Goal: Task Accomplishment & Management: Manage account settings

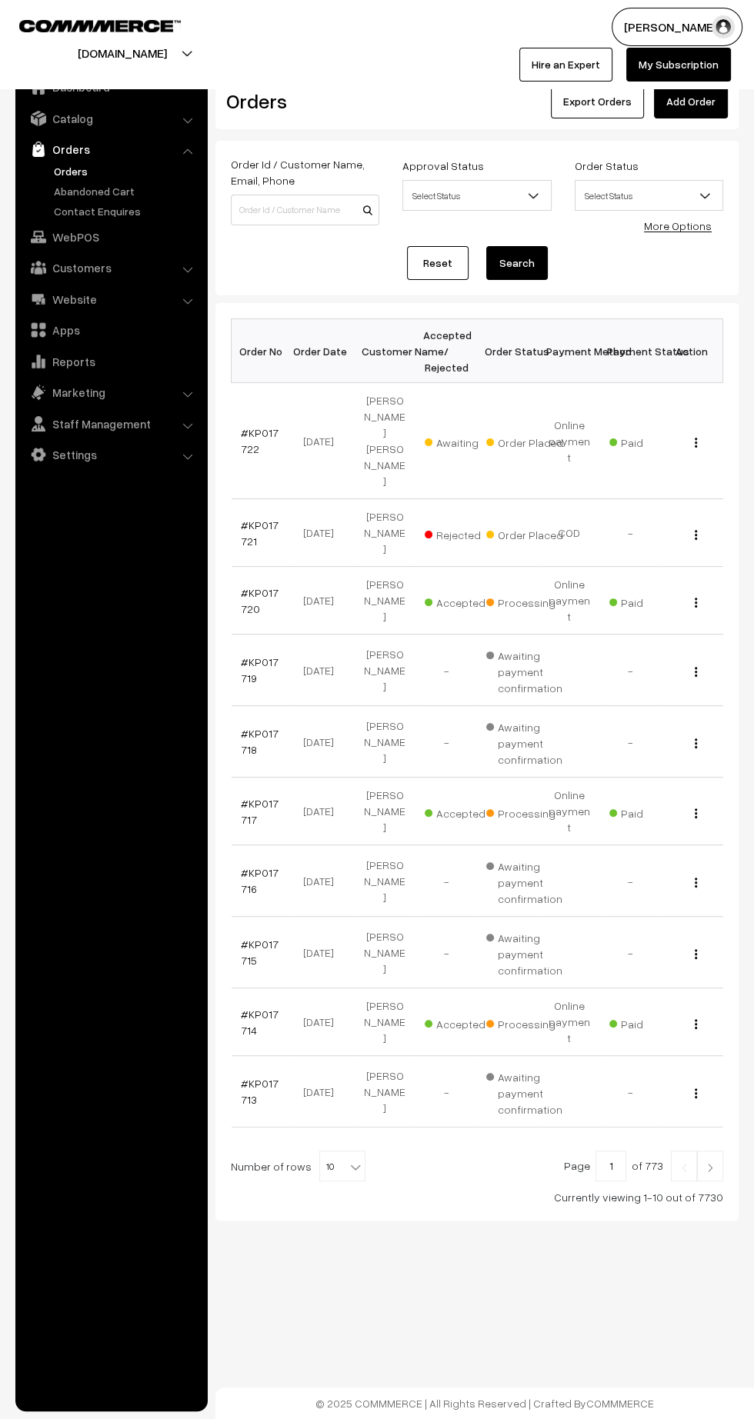
click at [258, 426] on link "#KP017722" at bounding box center [260, 440] width 38 height 29
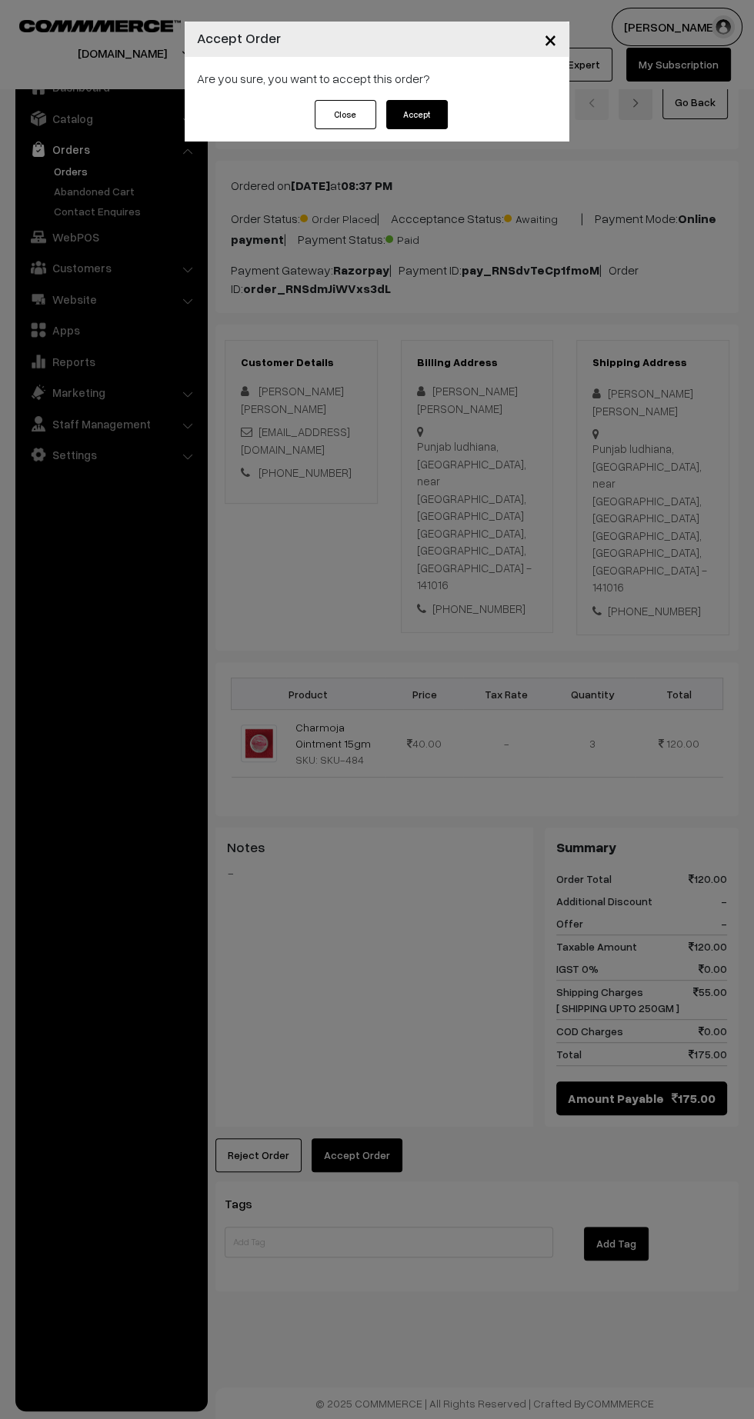
click at [468, 133] on div "Close Accept" at bounding box center [377, 121] width 385 height 42
click at [465, 122] on div "Close Accept" at bounding box center [377, 121] width 385 height 42
click at [445, 113] on button "Accept" at bounding box center [417, 114] width 62 height 29
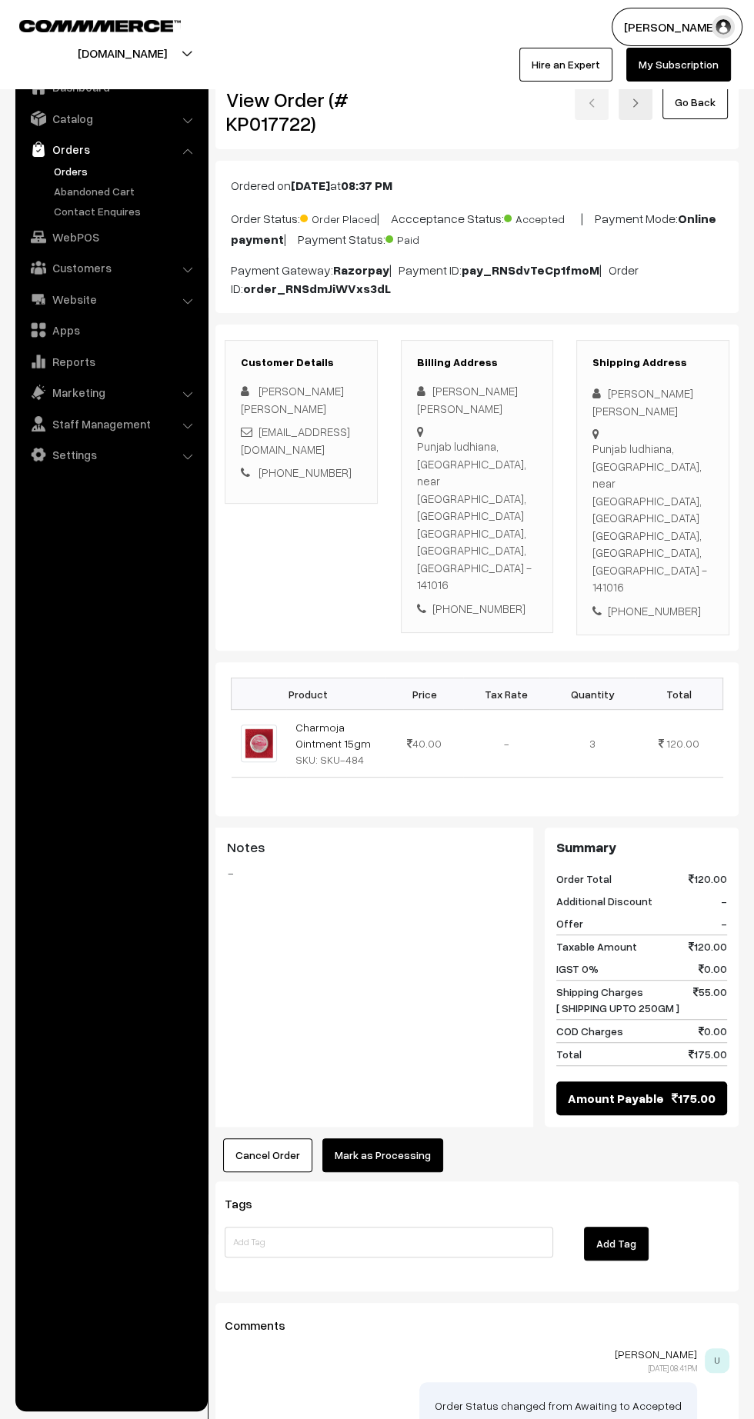
click at [405, 1138] on button "Mark as Processing" at bounding box center [382, 1155] width 121 height 34
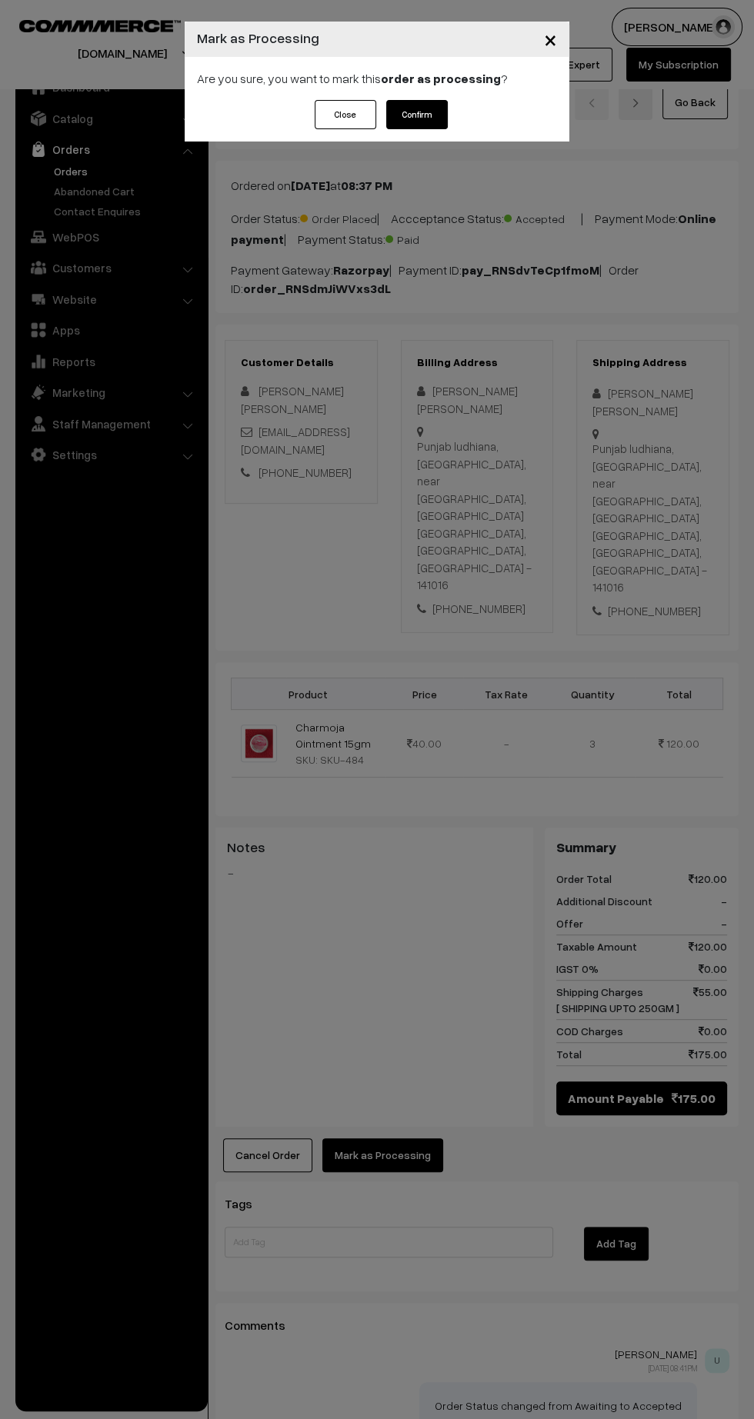
click at [444, 115] on button "Confirm" at bounding box center [417, 114] width 62 height 29
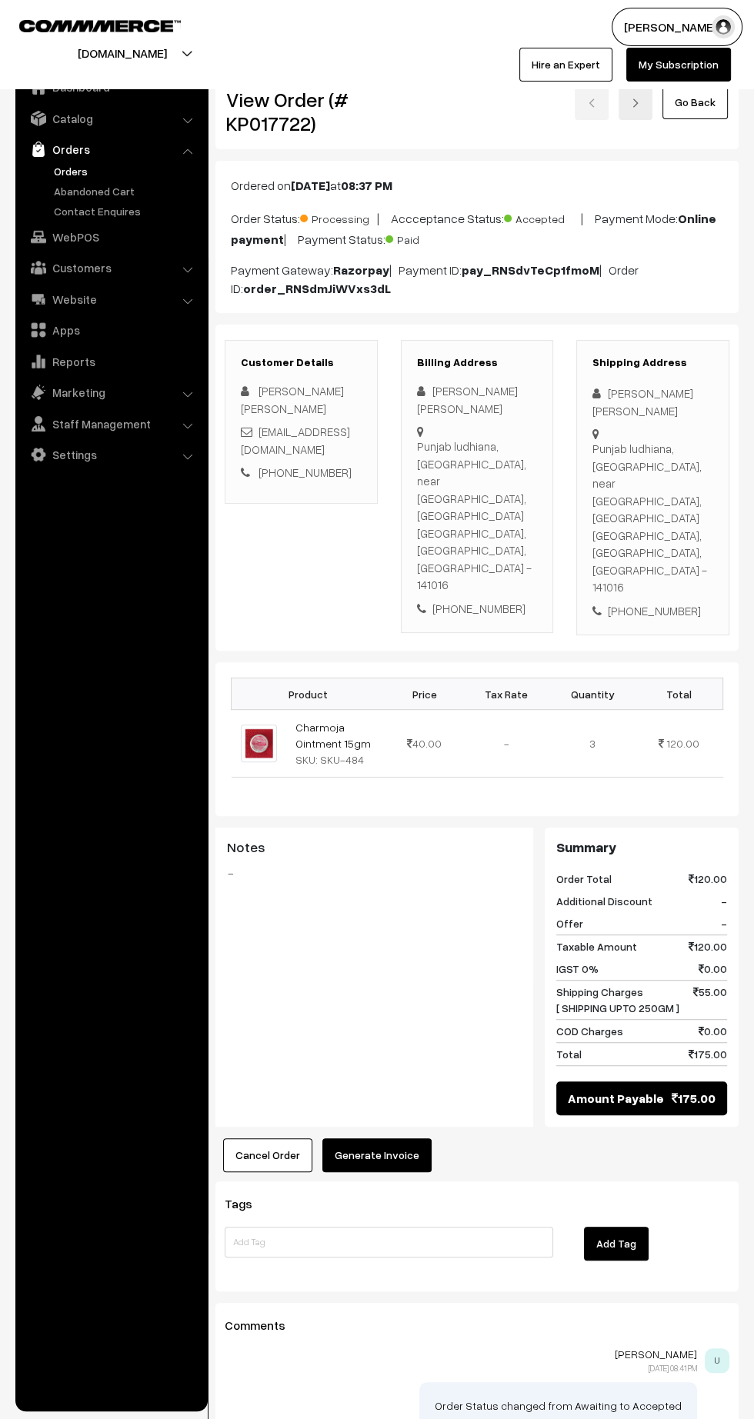
click at [392, 1138] on button "Generate Invoice" at bounding box center [376, 1155] width 109 height 34
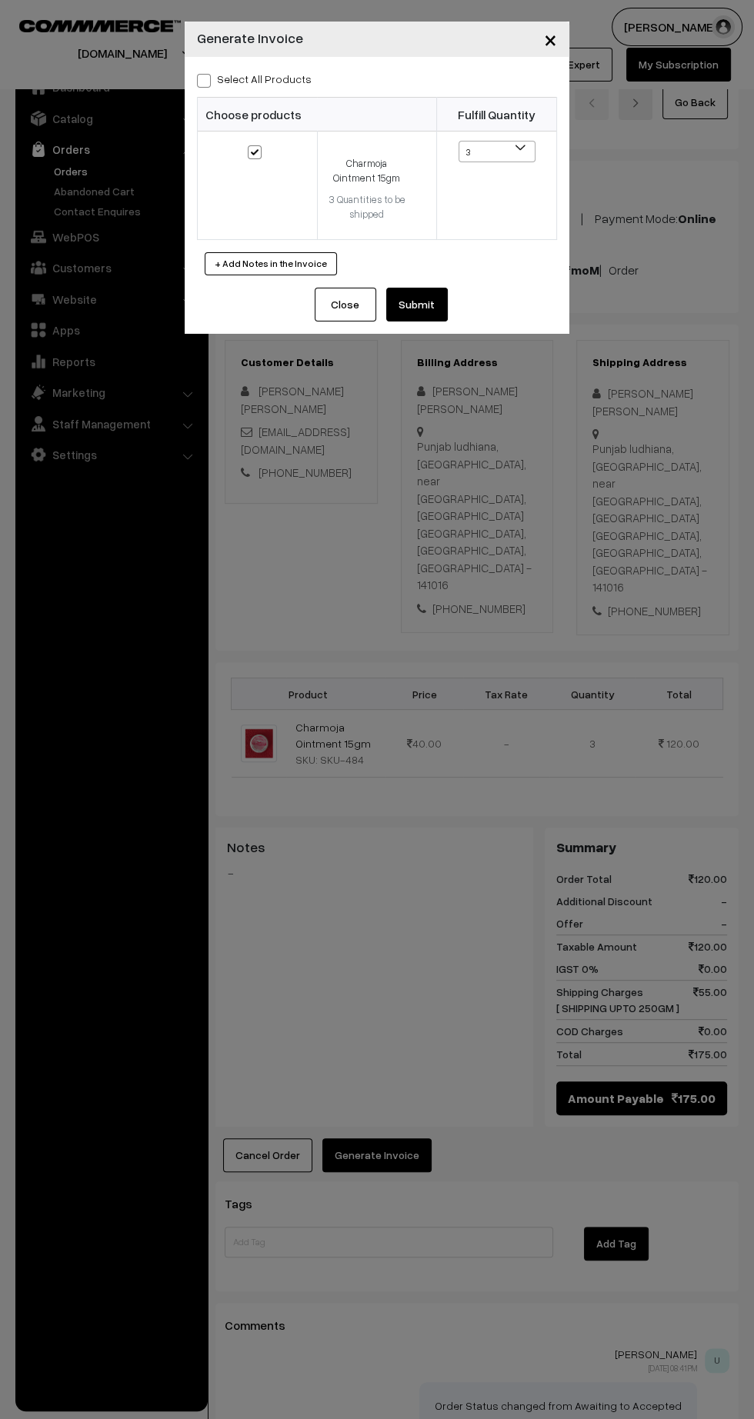
click at [442, 311] on button "Submit" at bounding box center [417, 305] width 62 height 34
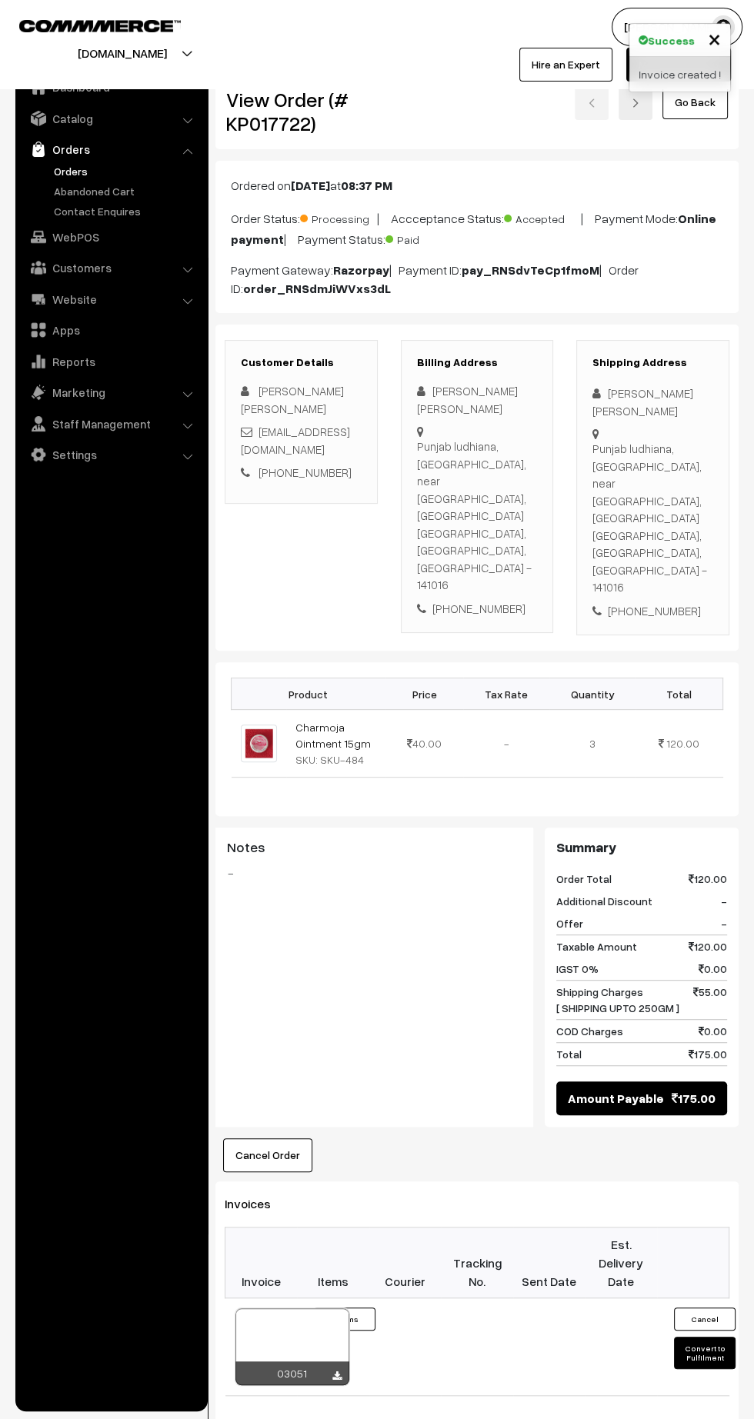
click at [336, 1371] on icon at bounding box center [336, 1376] width 9 height 10
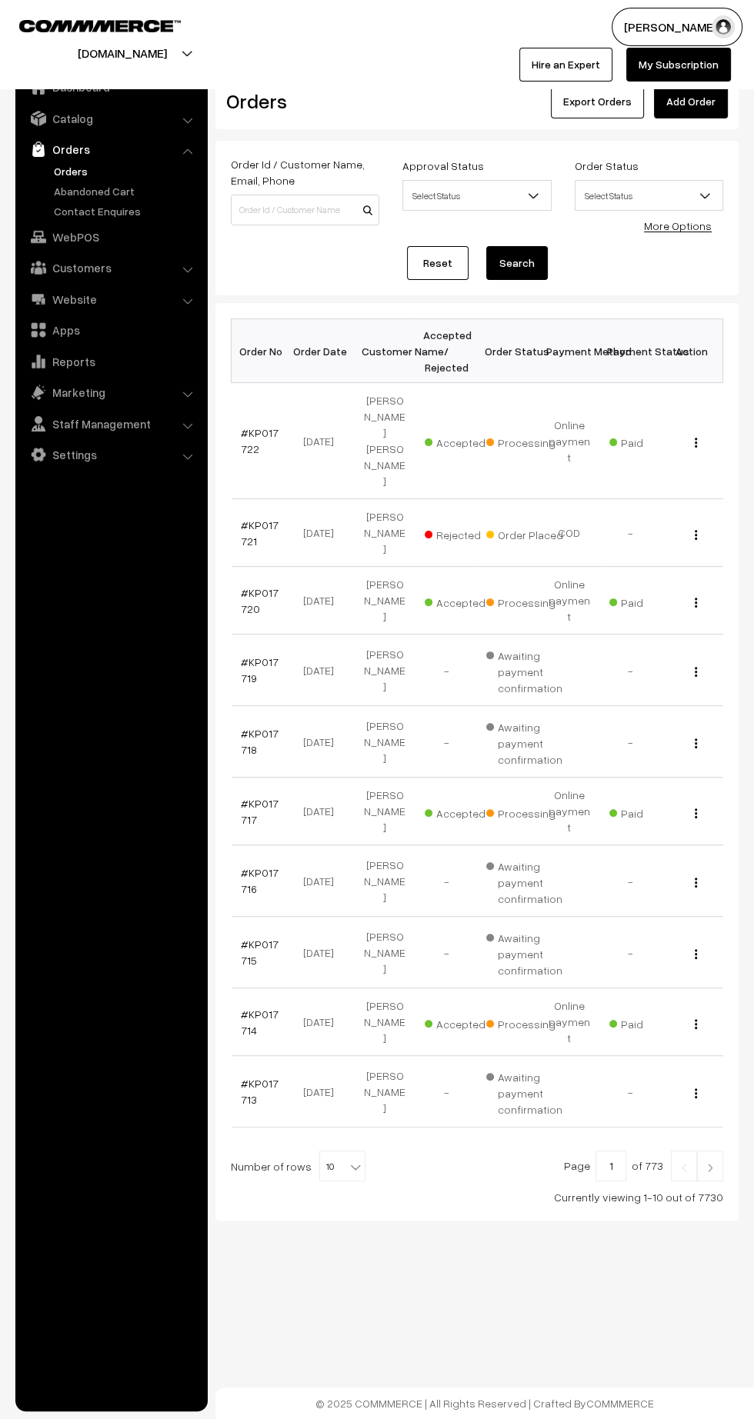
click at [262, 797] on link "#KP017717" at bounding box center [260, 811] width 38 height 29
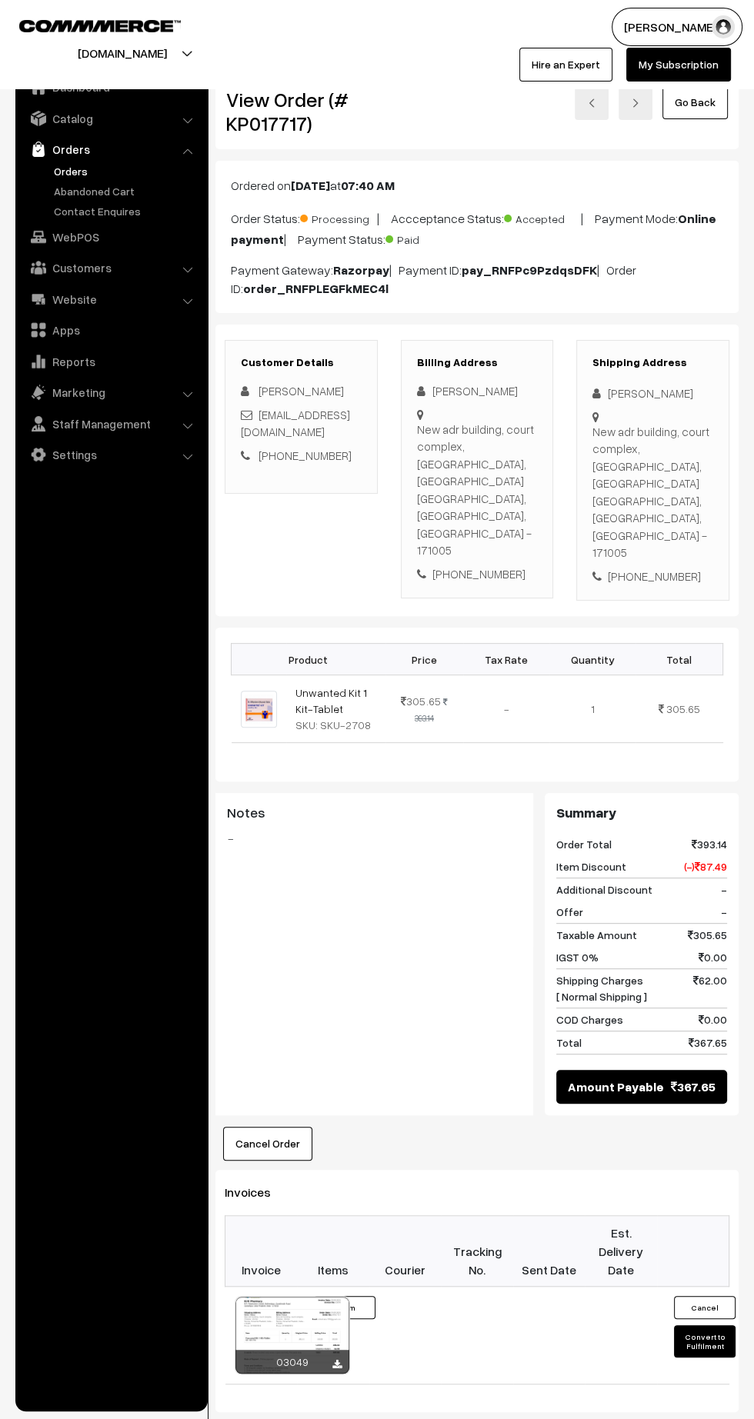
click at [258, 1127] on button "Cancel Order" at bounding box center [267, 1144] width 89 height 34
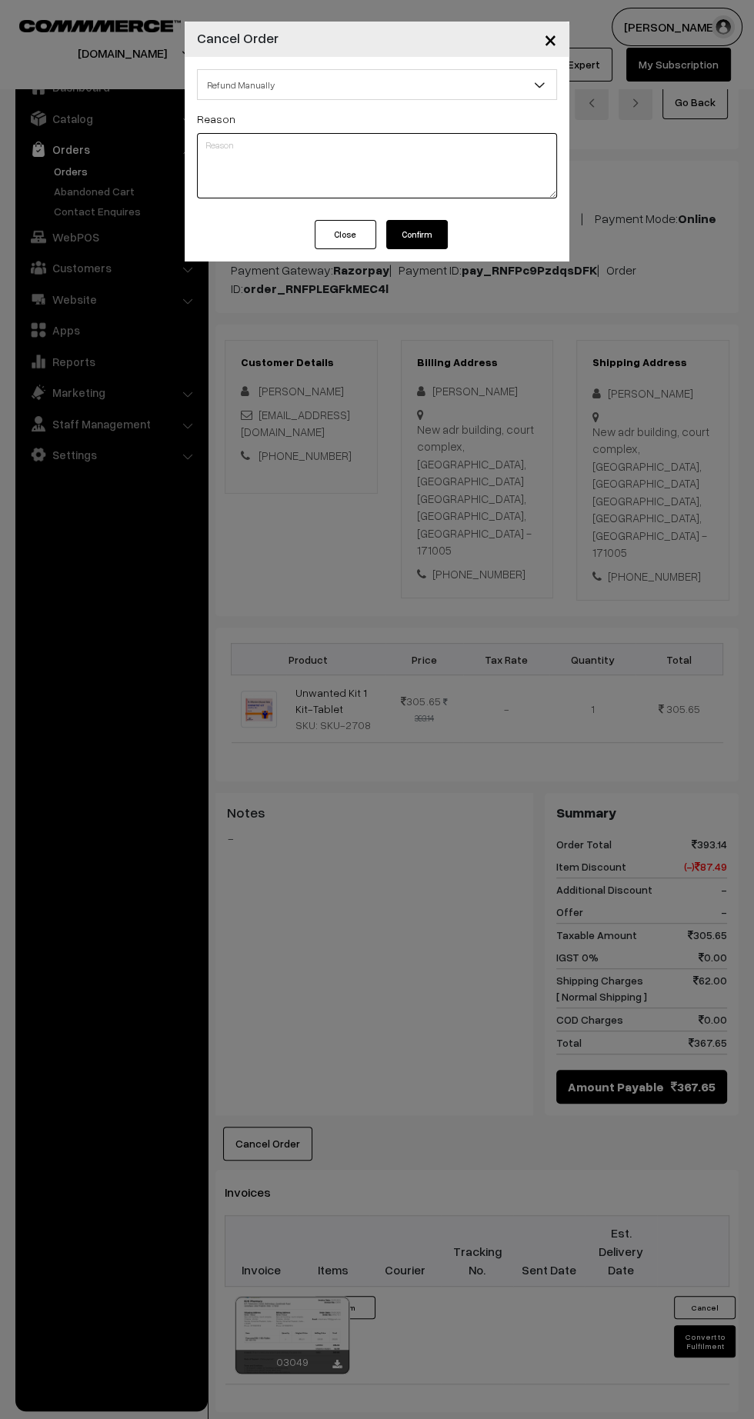
click at [427, 145] on textarea at bounding box center [377, 165] width 360 height 65
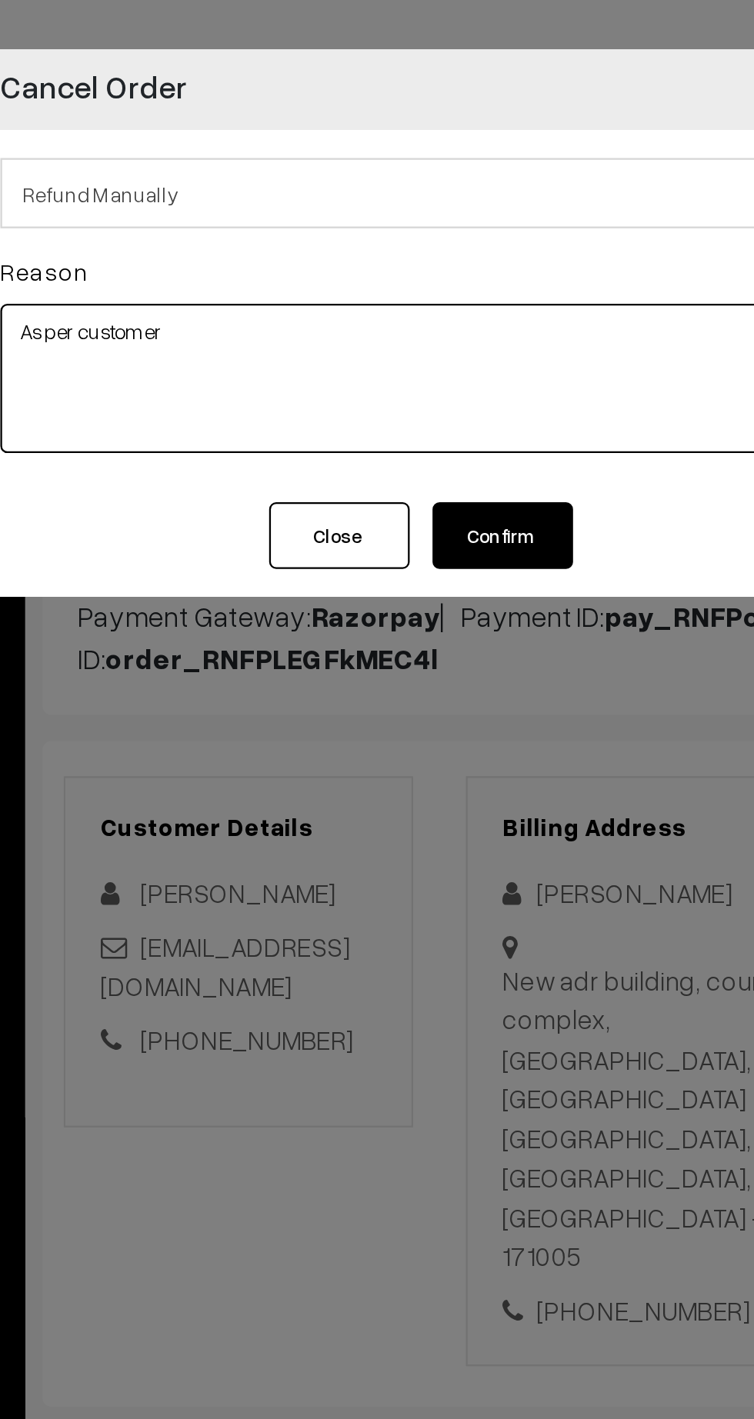
type textarea "As per customer"
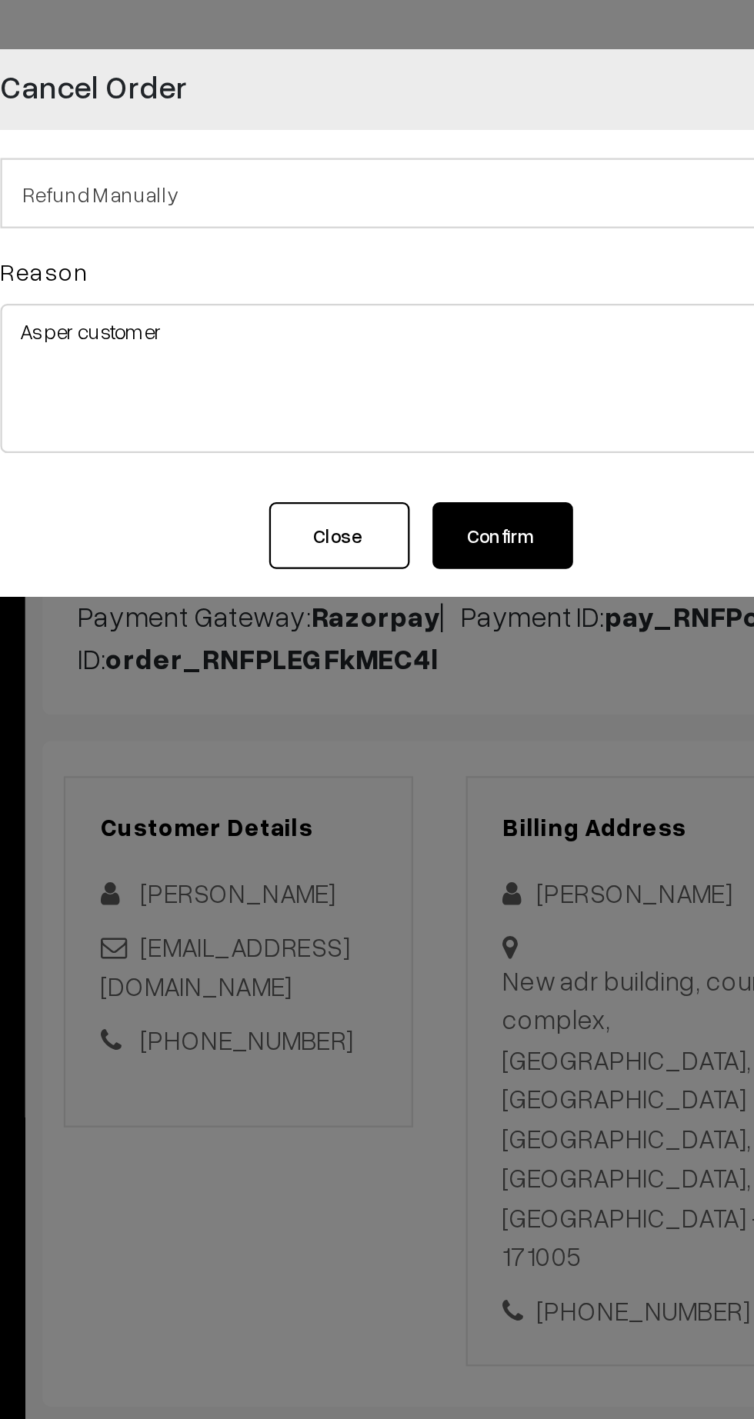
click at [423, 238] on button "Confirm" at bounding box center [417, 234] width 62 height 29
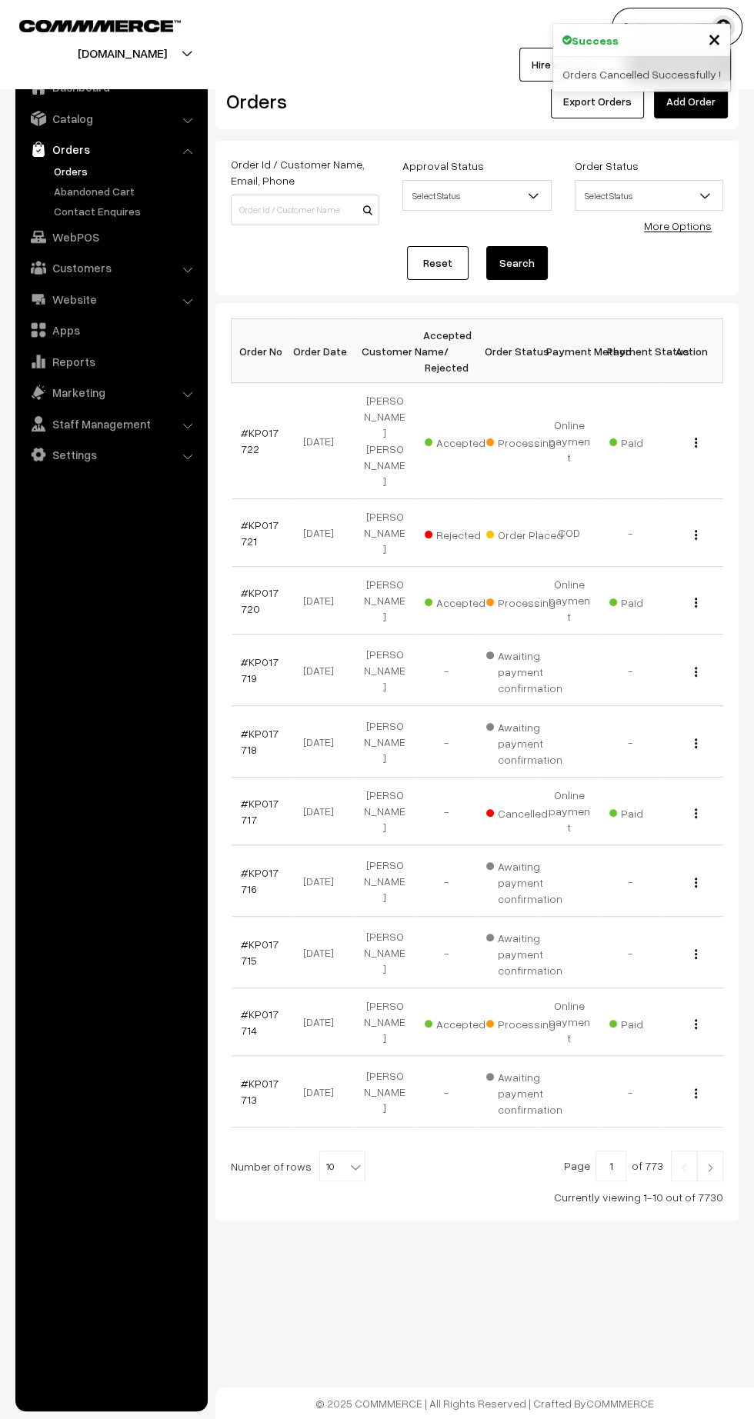
click at [235, 778] on td "#KP017717" at bounding box center [263, 812] width 62 height 68
click at [245, 797] on link "#KP017717" at bounding box center [260, 811] width 38 height 29
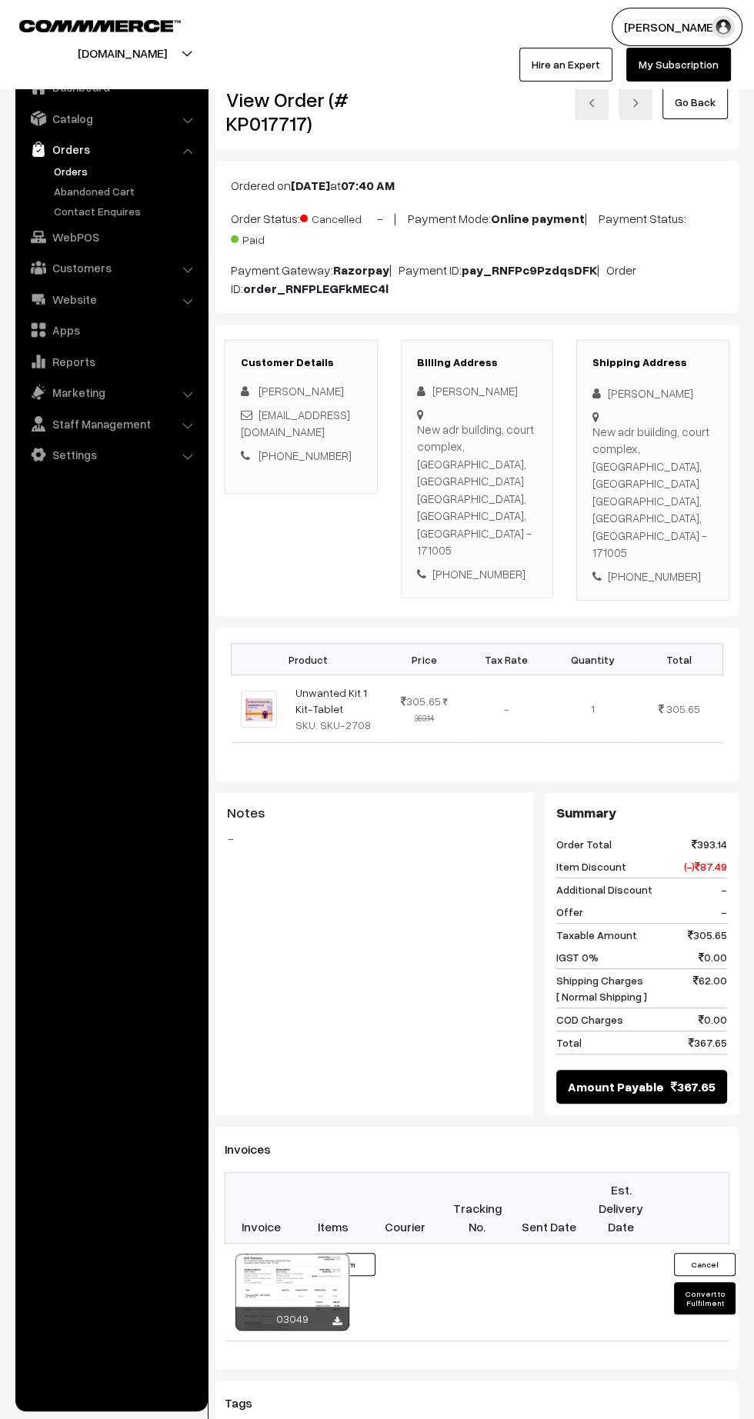
click at [364, 1418] on input at bounding box center [389, 1442] width 328 height 31
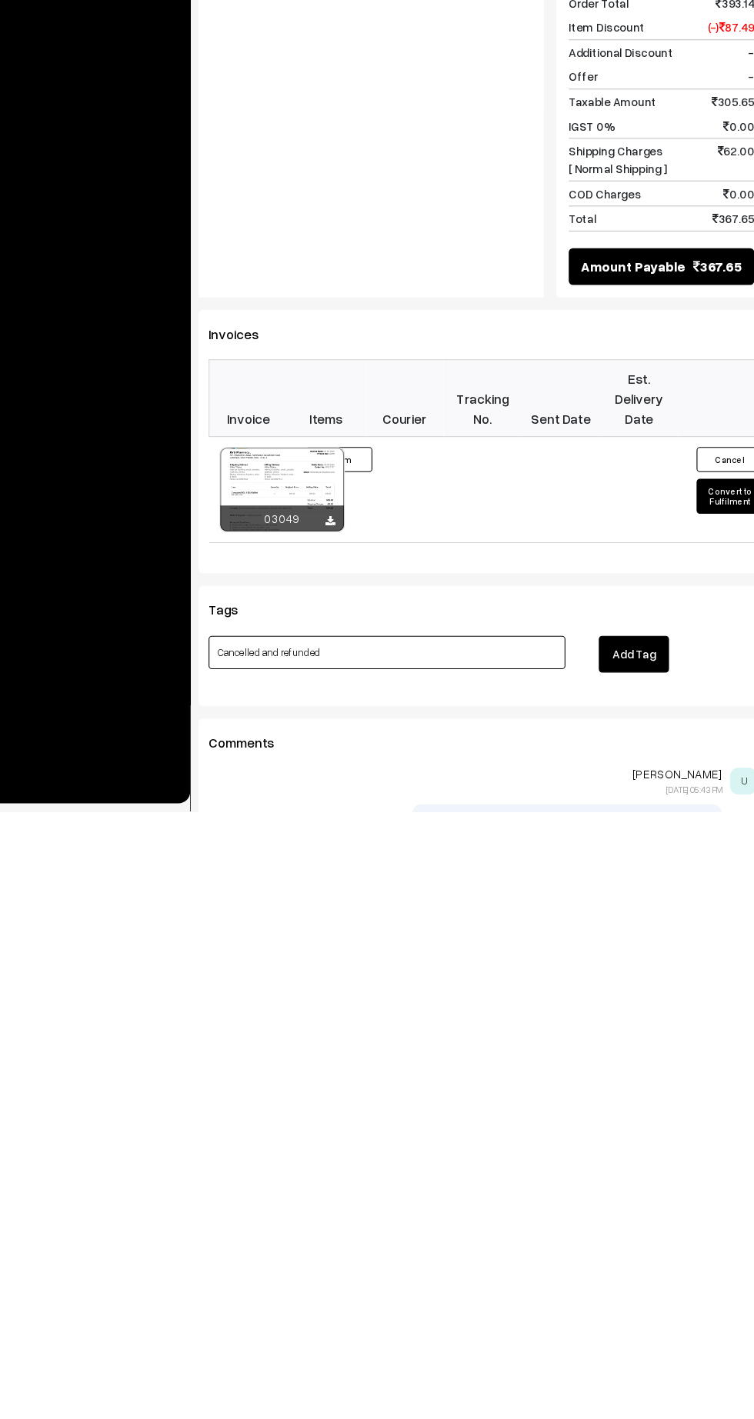
scroll to position [172, 0]
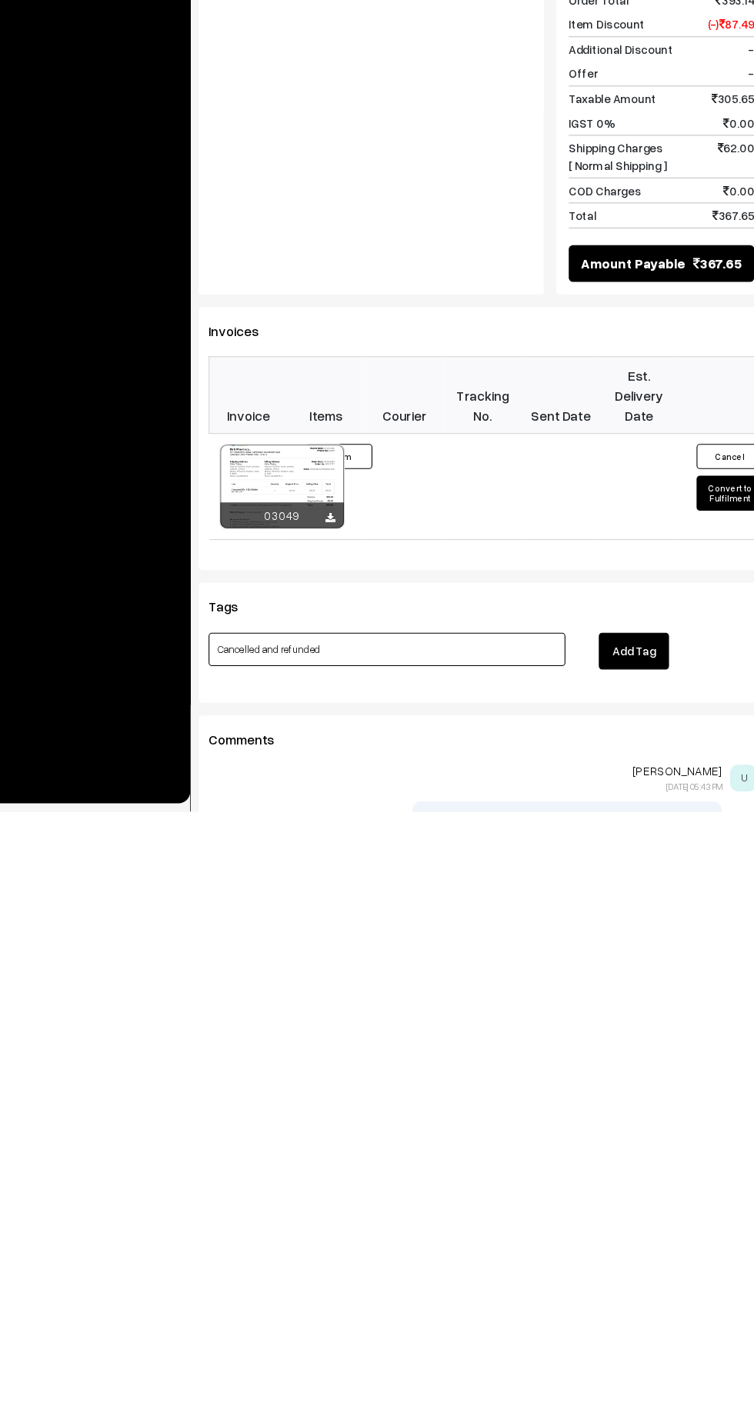
type input "Cancelled and refunded"
click at [619, 1254] on button "Add Tag" at bounding box center [616, 1271] width 65 height 34
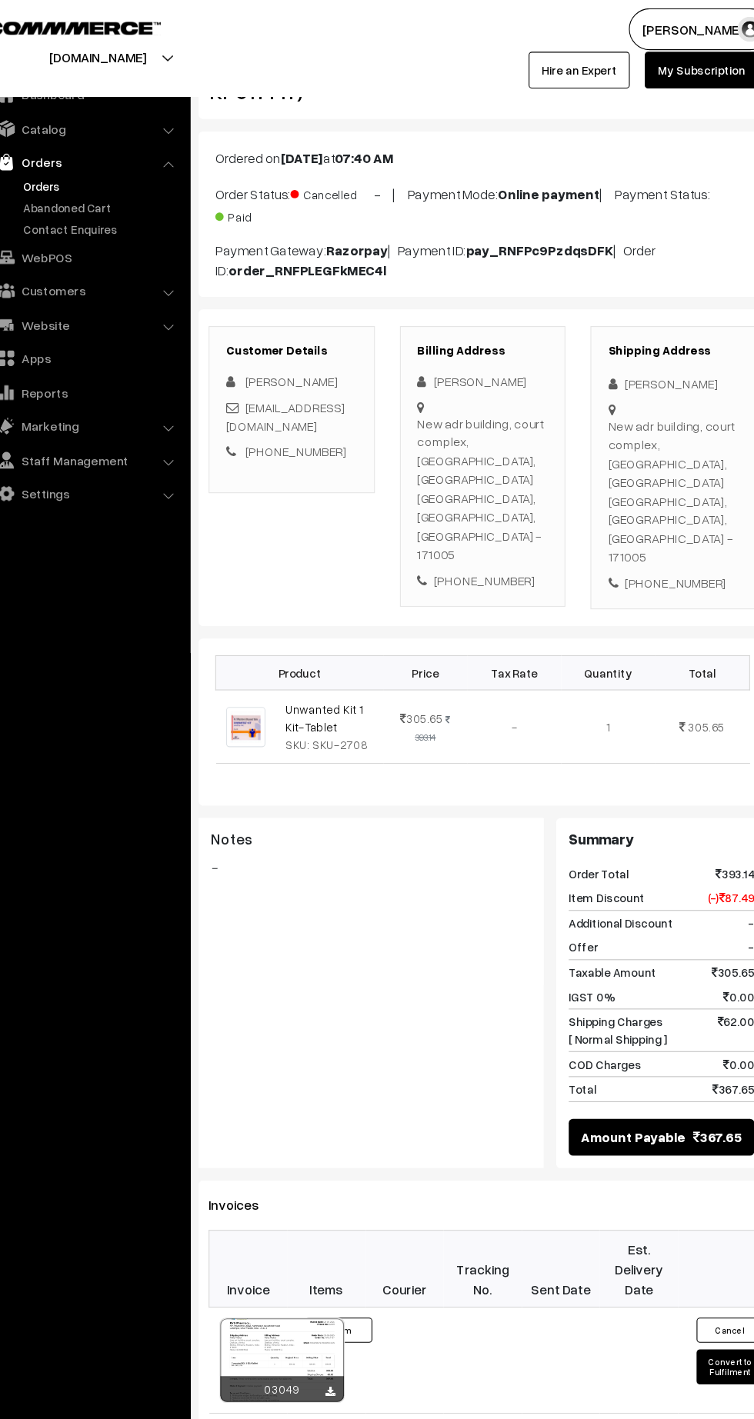
scroll to position [0, 0]
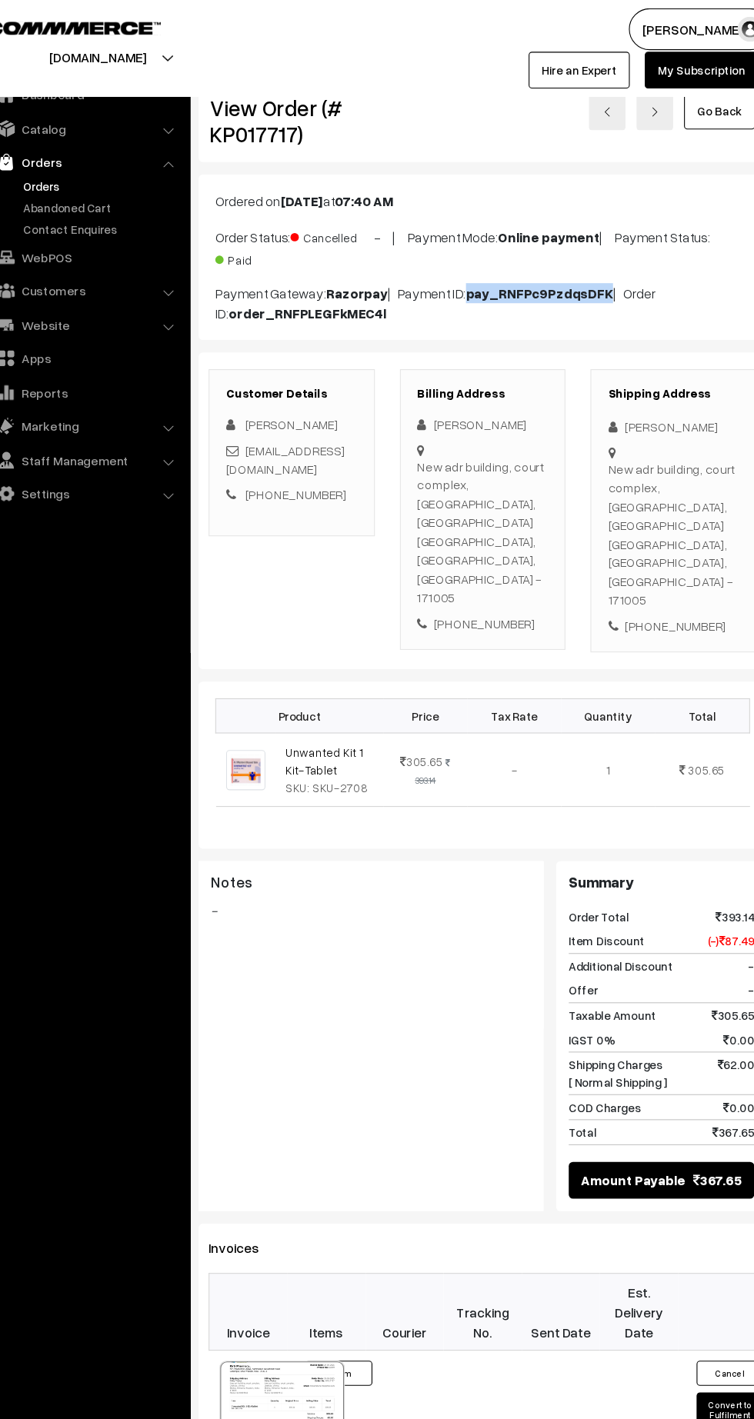
copy b "pay_RNFPc9PzdqsDFK"
click at [75, 171] on link "Orders" at bounding box center [126, 171] width 152 height 16
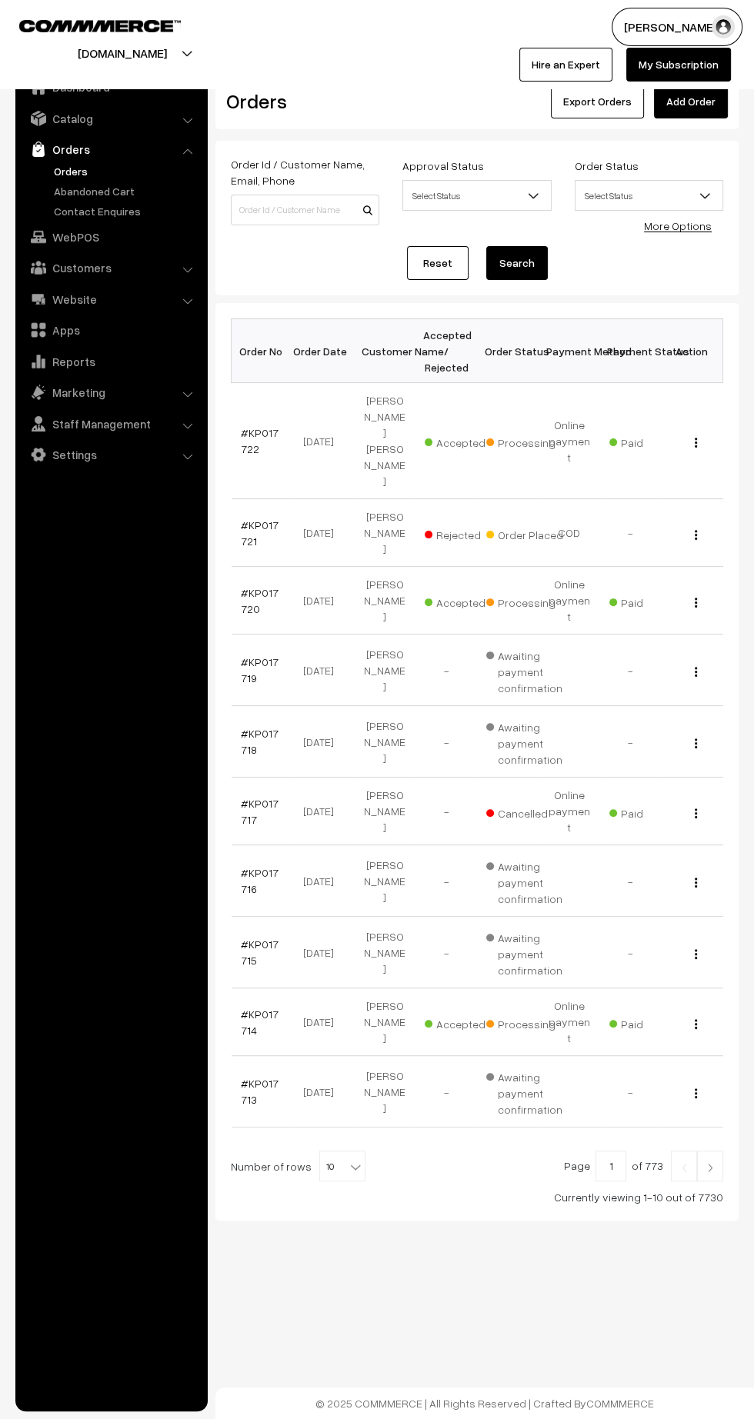
click at [706, 1163] on img at bounding box center [710, 1167] width 14 height 9
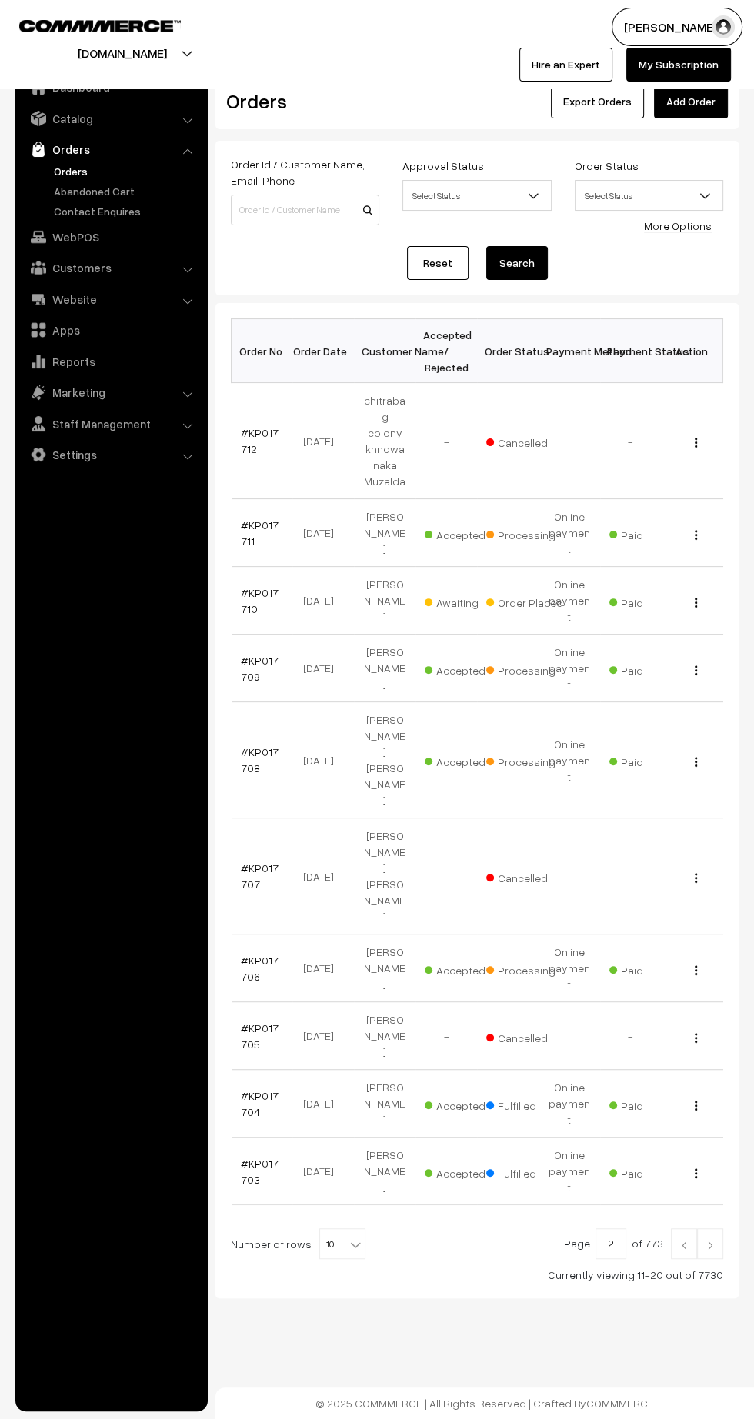
click at [252, 586] on link "#KP017710" at bounding box center [260, 600] width 38 height 29
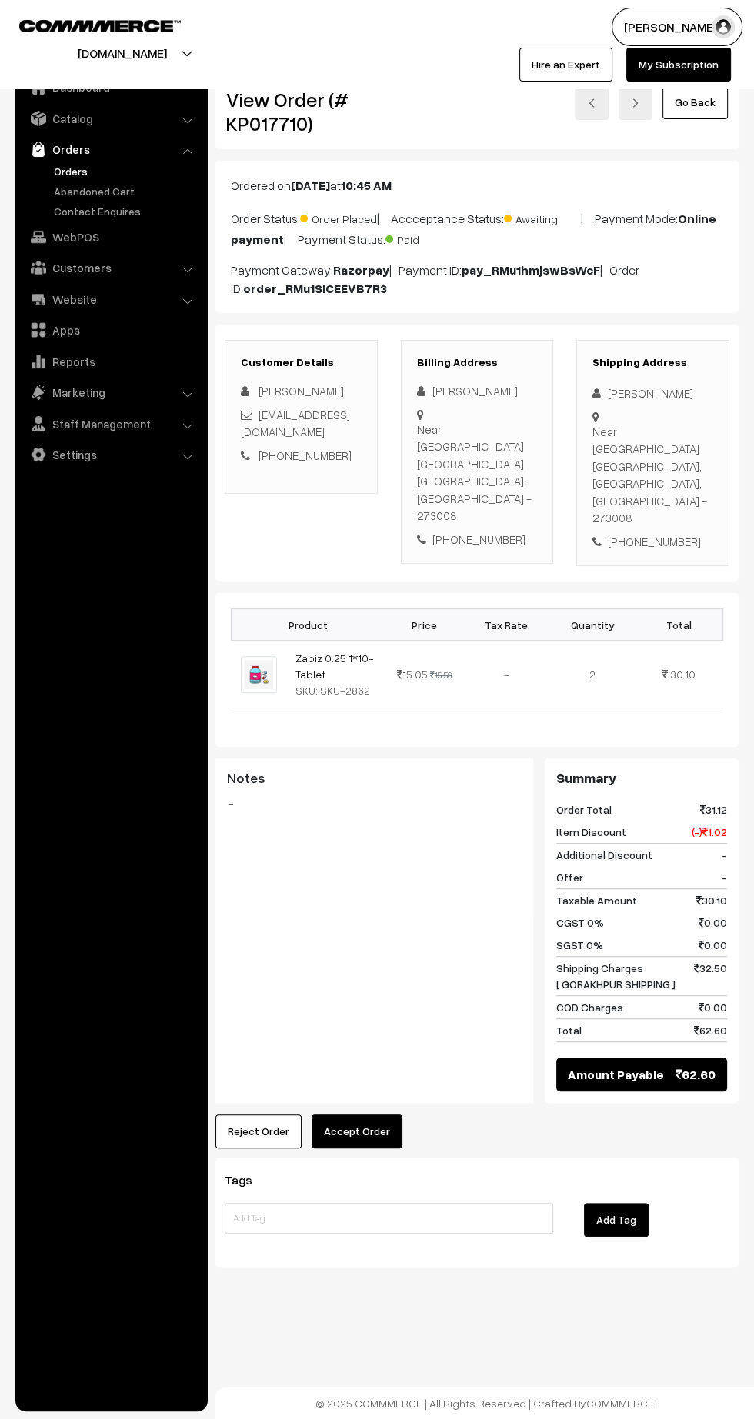
click at [246, 1115] on button "Reject Order" at bounding box center [258, 1132] width 86 height 34
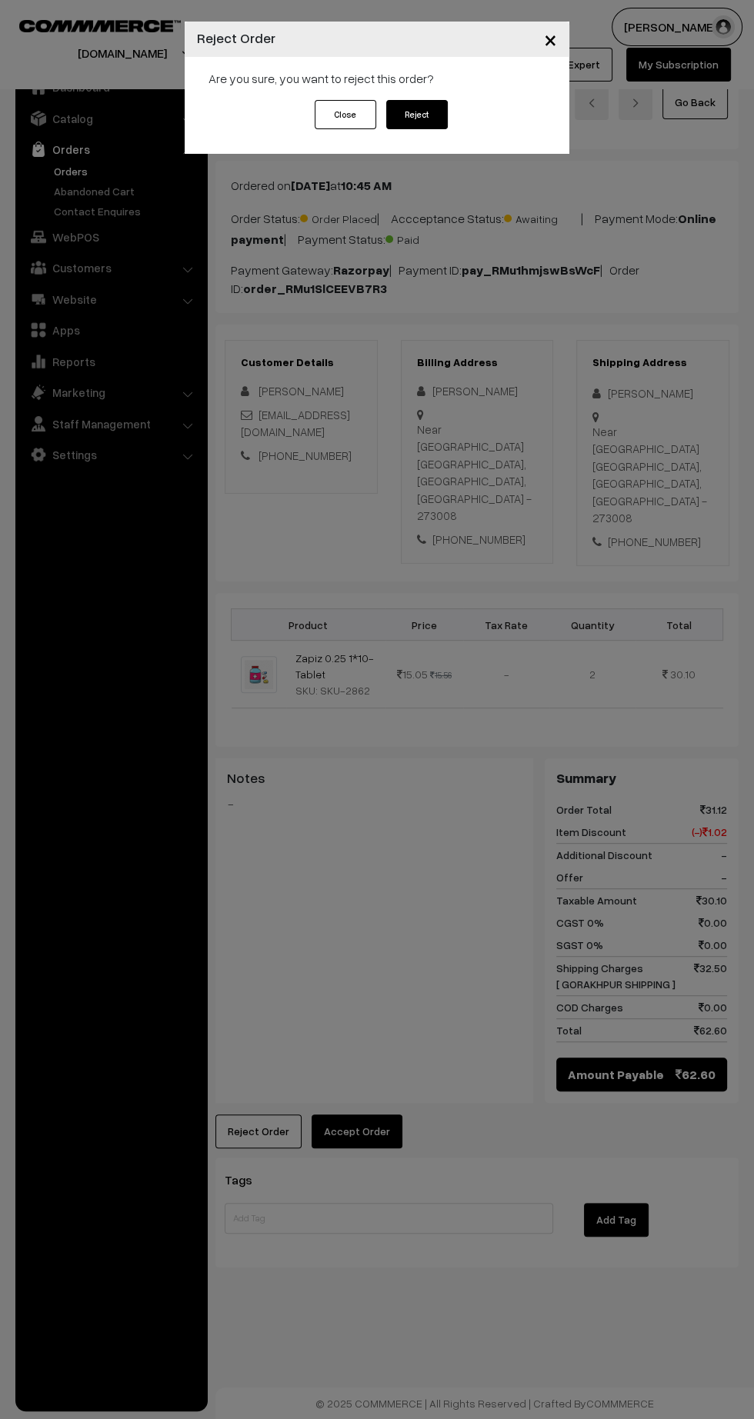
click at [416, 114] on button "Reject" at bounding box center [417, 114] width 62 height 29
